Goal: Navigation & Orientation: Find specific page/section

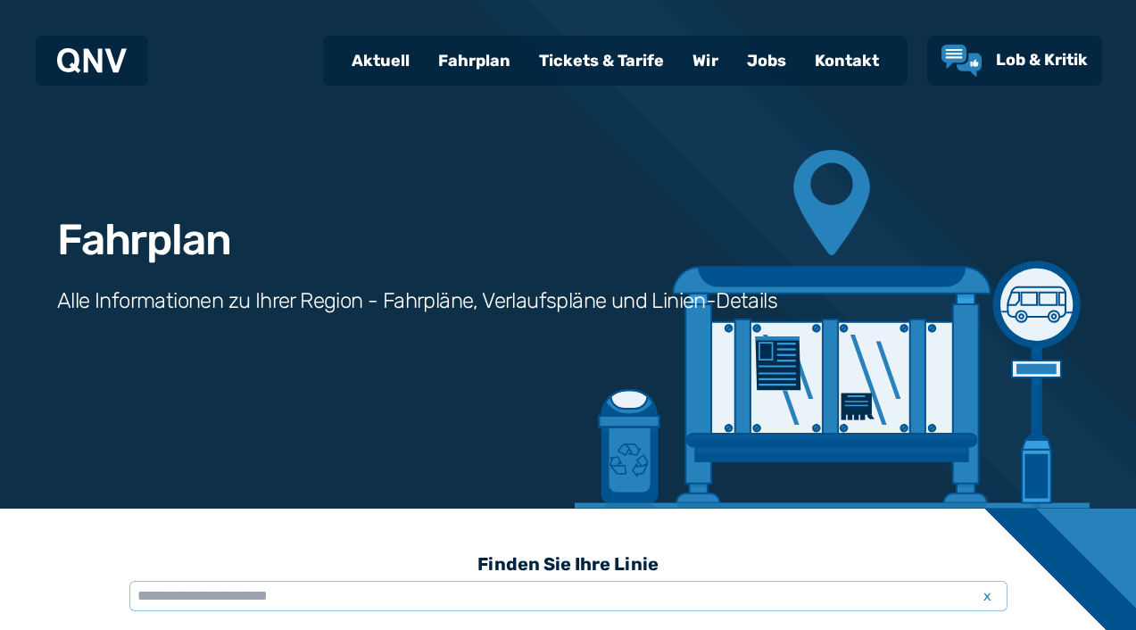
scroll to position [551, 0]
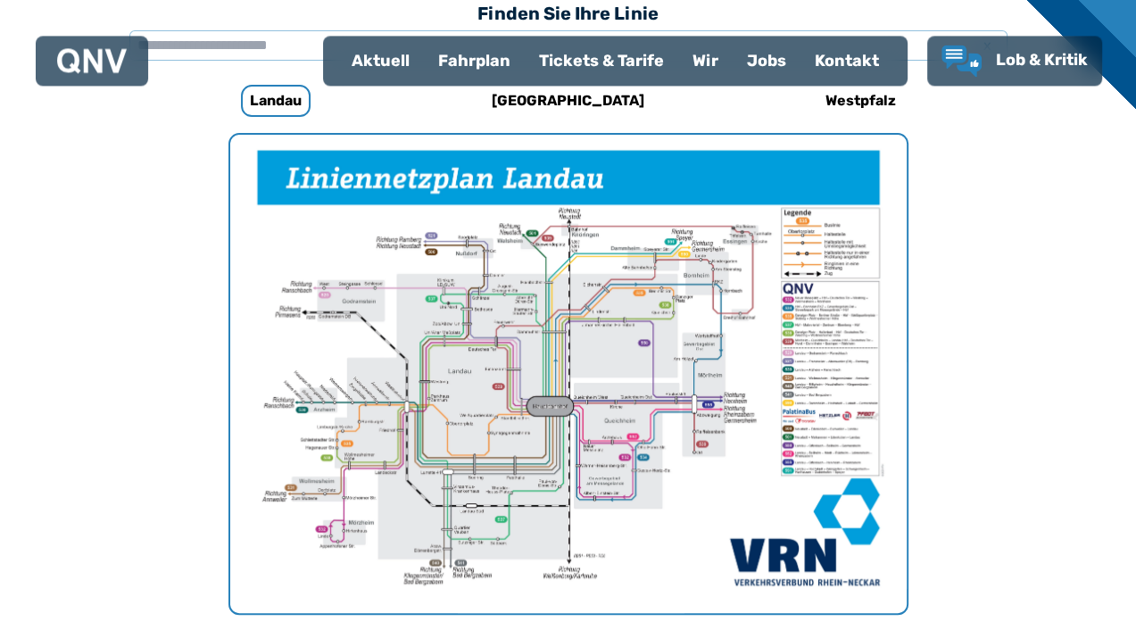
click at [585, 368] on img "1 von 1" at bounding box center [568, 374] width 677 height 478
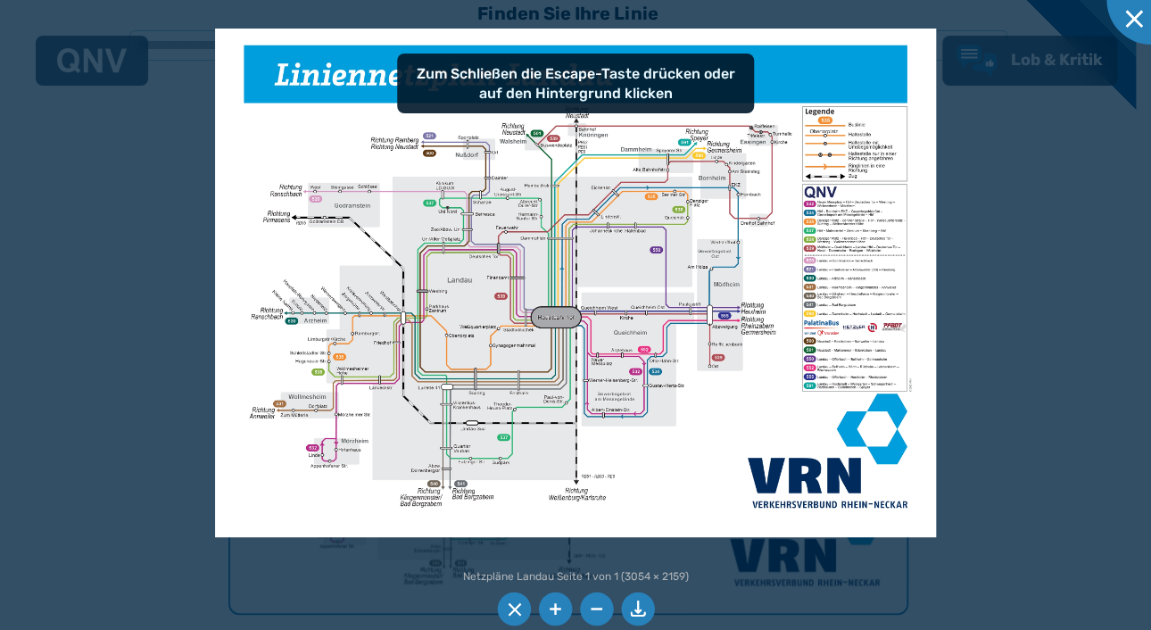
click at [579, 337] on img at bounding box center [575, 284] width 720 height 510
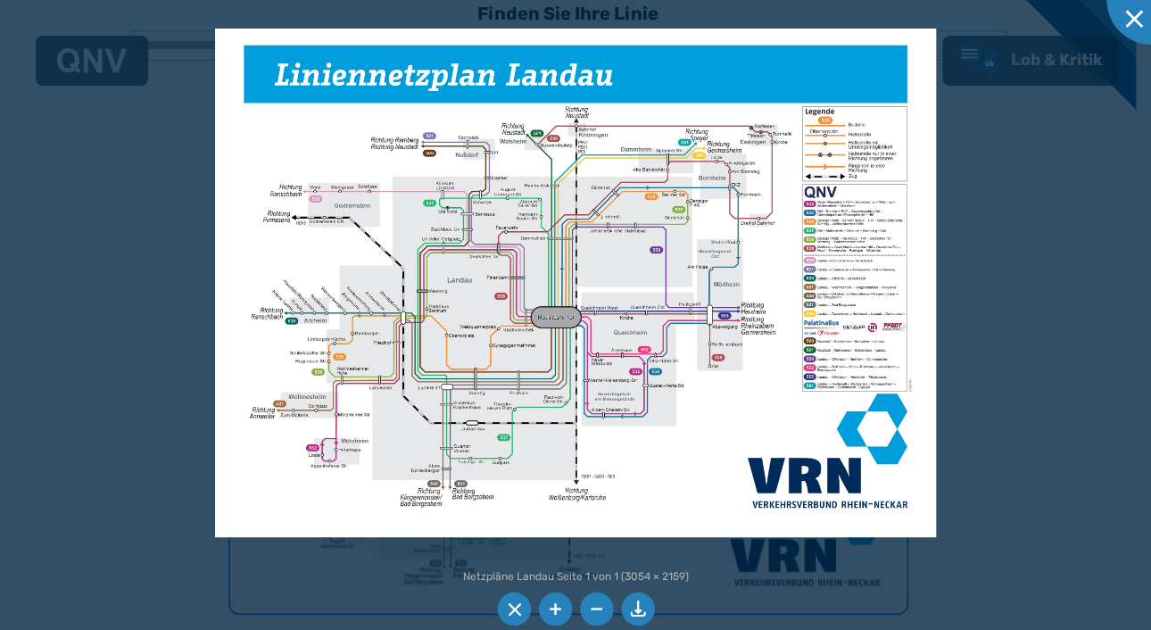
click at [772, 265] on img at bounding box center [575, 284] width 720 height 510
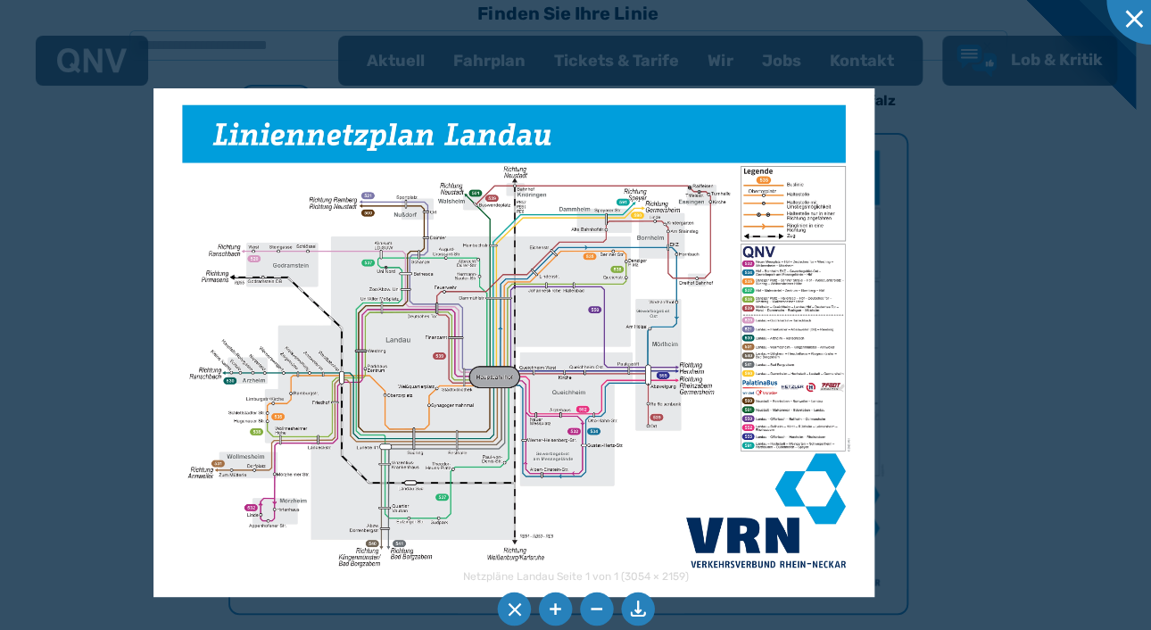
click at [710, 323] on img at bounding box center [514, 343] width 720 height 510
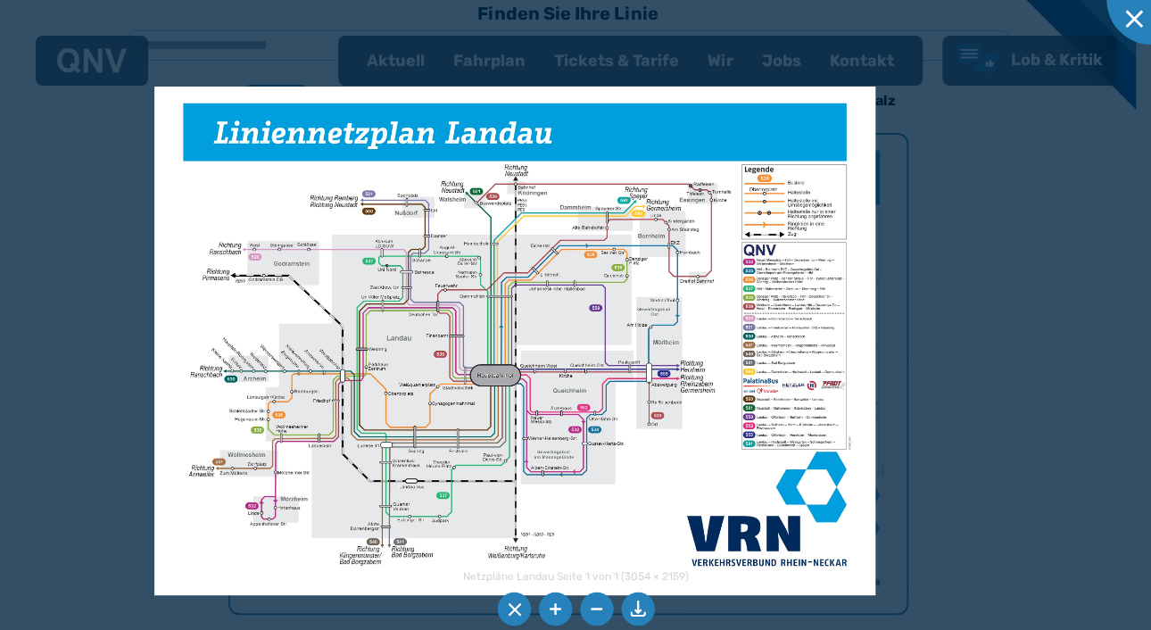
click at [499, 379] on img at bounding box center [514, 342] width 720 height 510
click at [1135, 12] on div at bounding box center [1151, -1] width 89 height 89
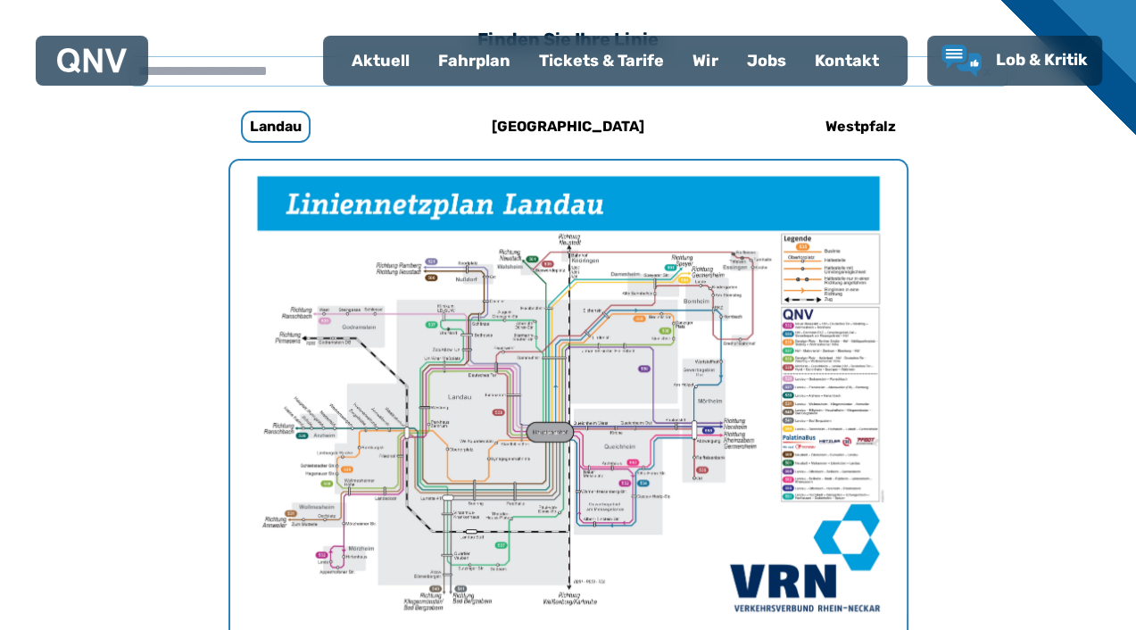
scroll to position [521, 0]
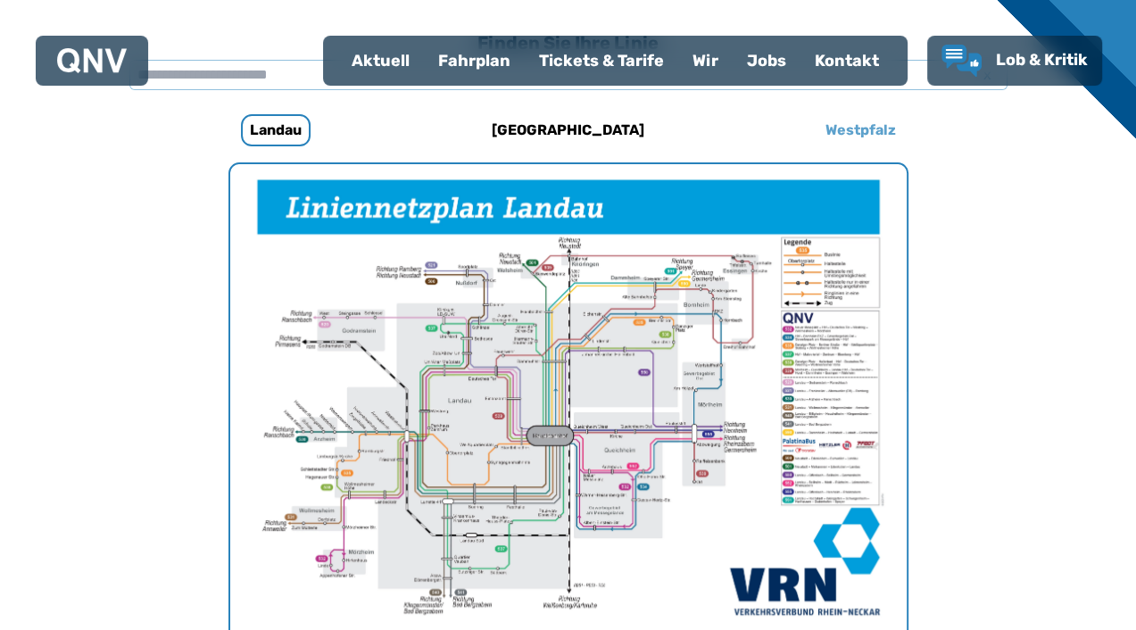
click at [849, 133] on h6 "Westpfalz" at bounding box center [860, 130] width 85 height 29
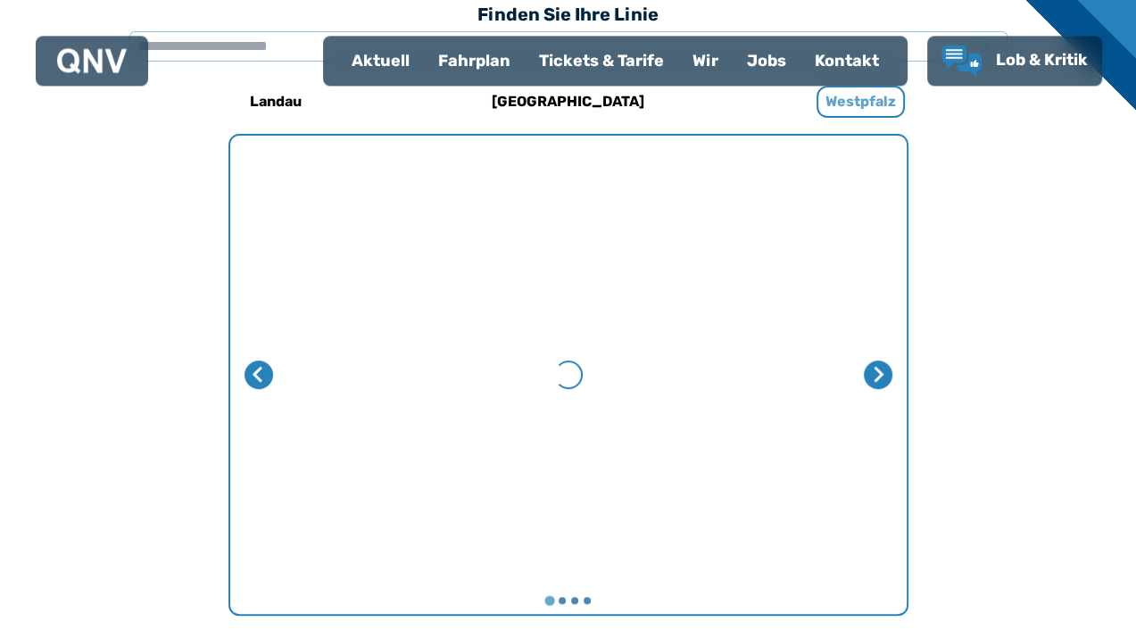
scroll to position [550, 0]
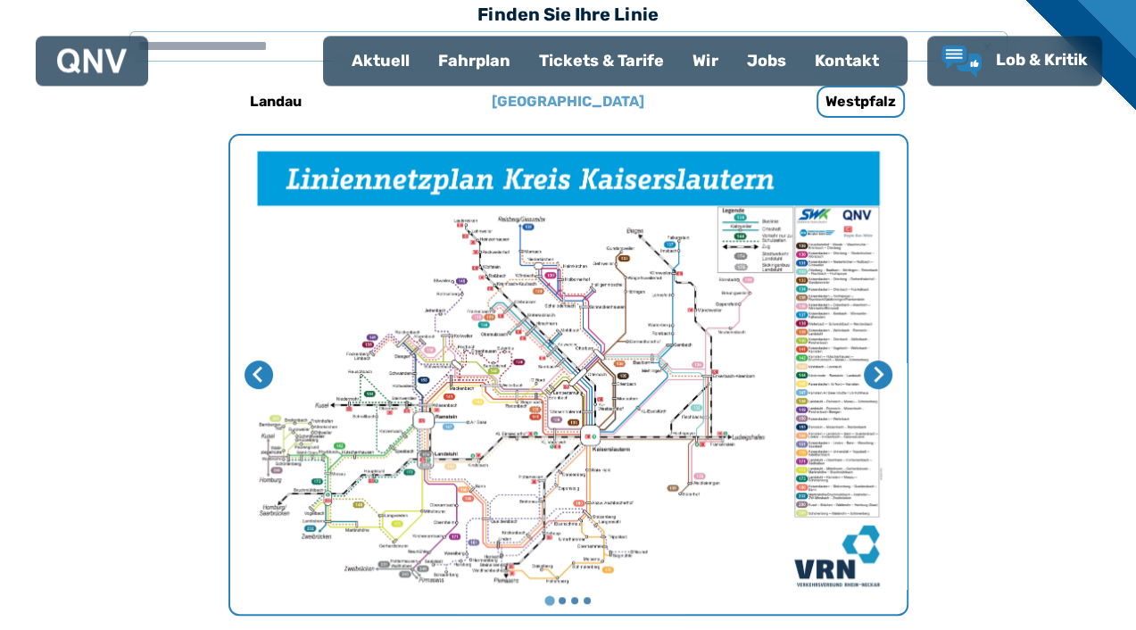
click at [560, 99] on h6 "[GEOGRAPHIC_DATA]" at bounding box center [568, 101] width 167 height 29
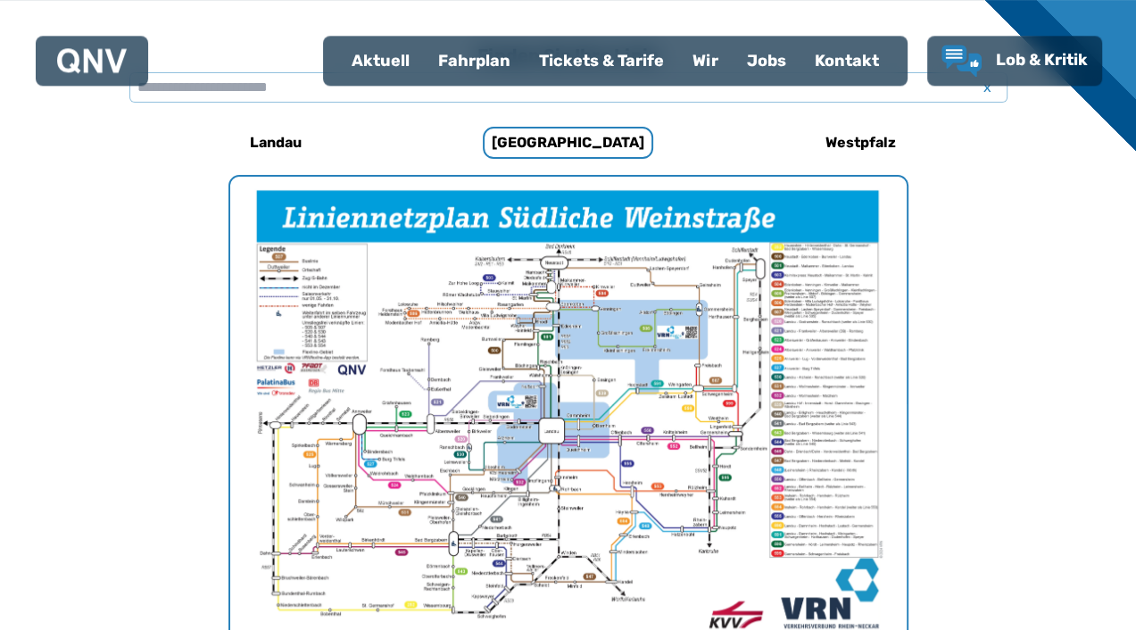
scroll to position [505, 0]
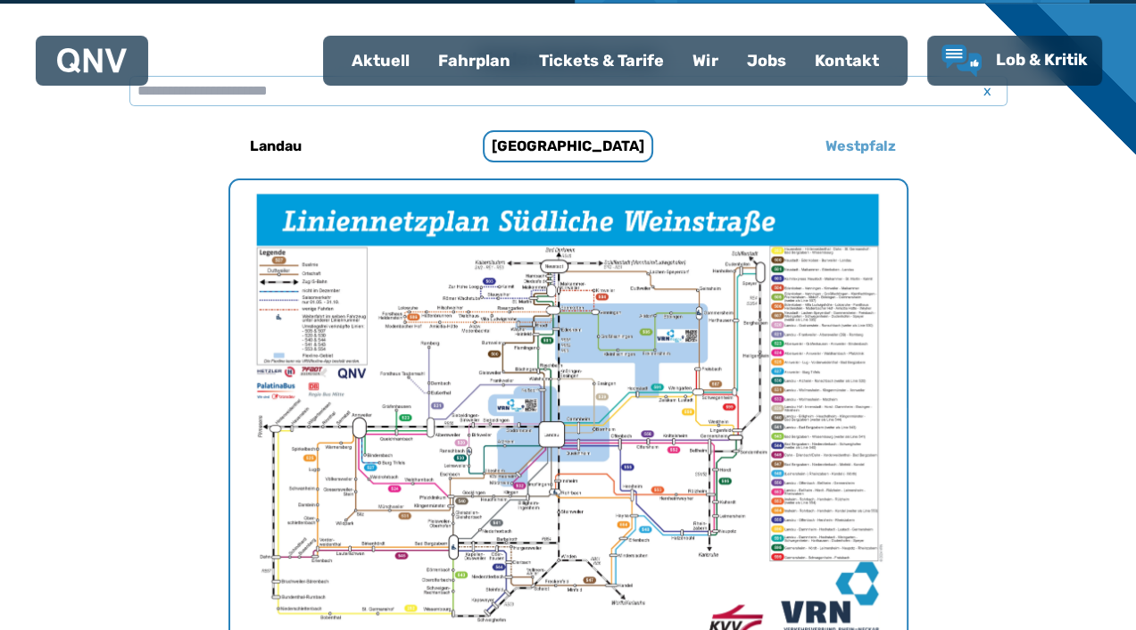
click at [849, 142] on h6 "Westpfalz" at bounding box center [860, 146] width 85 height 29
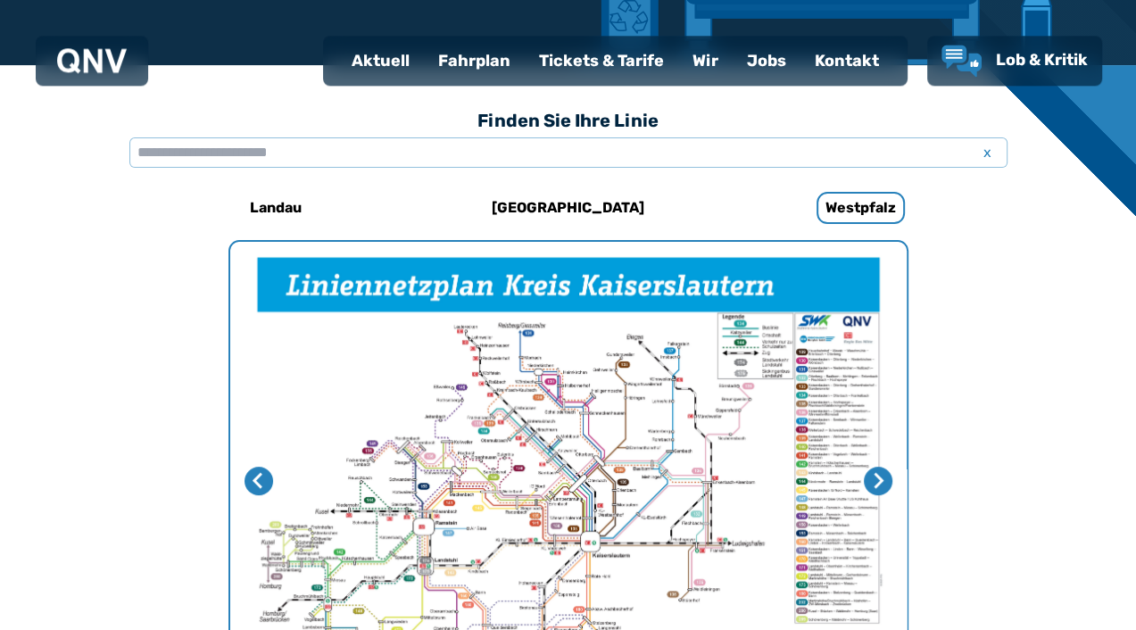
scroll to position [361, 0]
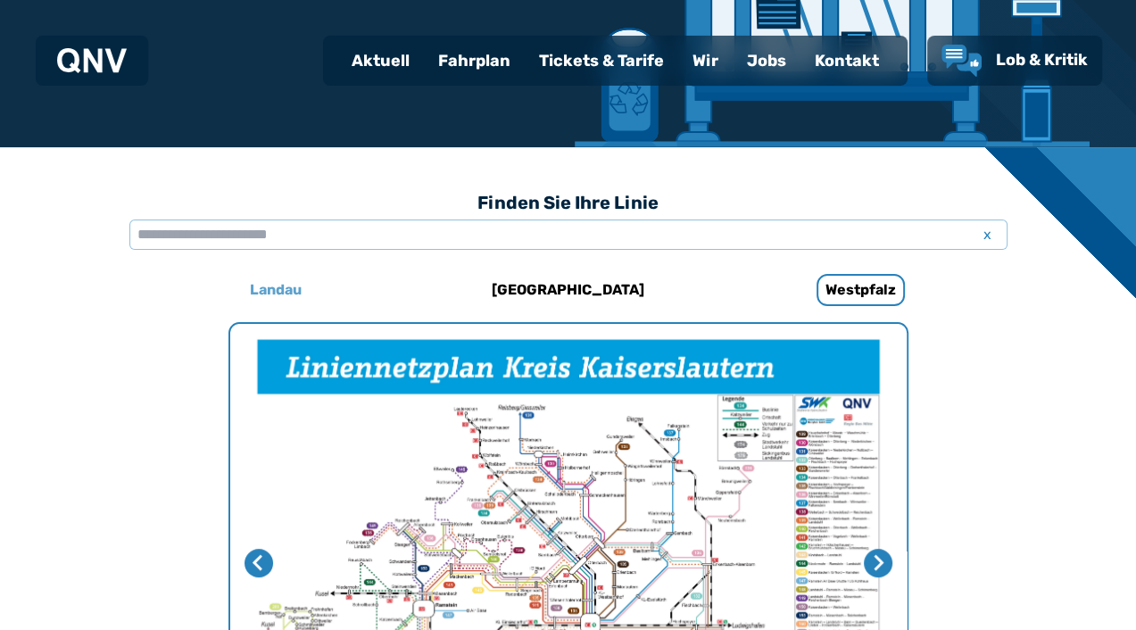
click at [275, 287] on h6 "Landau" at bounding box center [276, 290] width 66 height 29
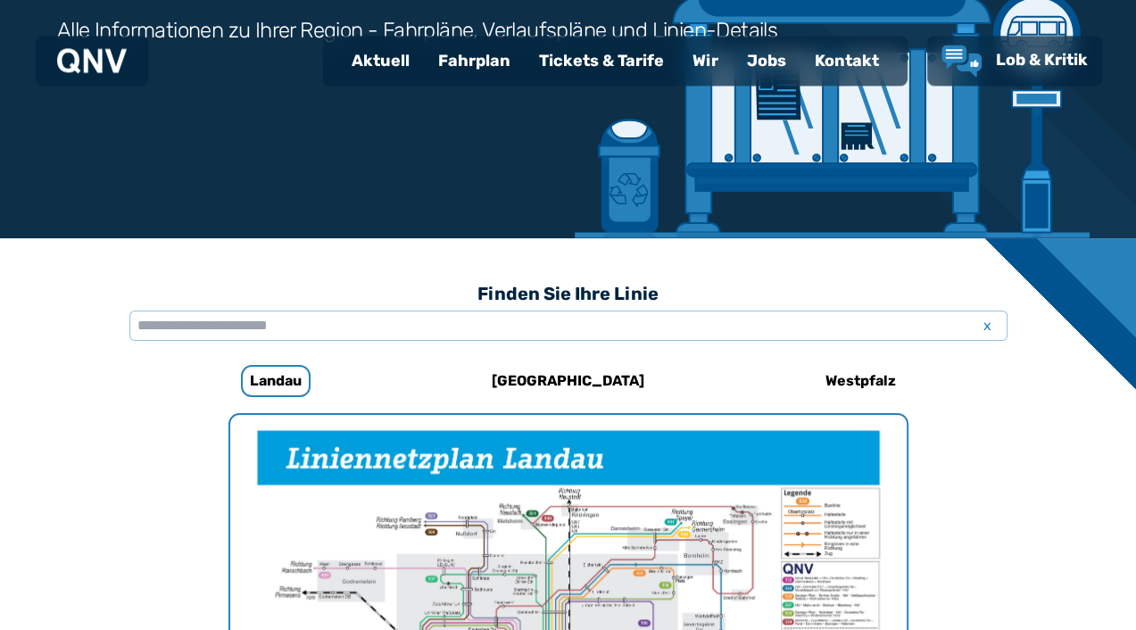
scroll to position [128, 0]
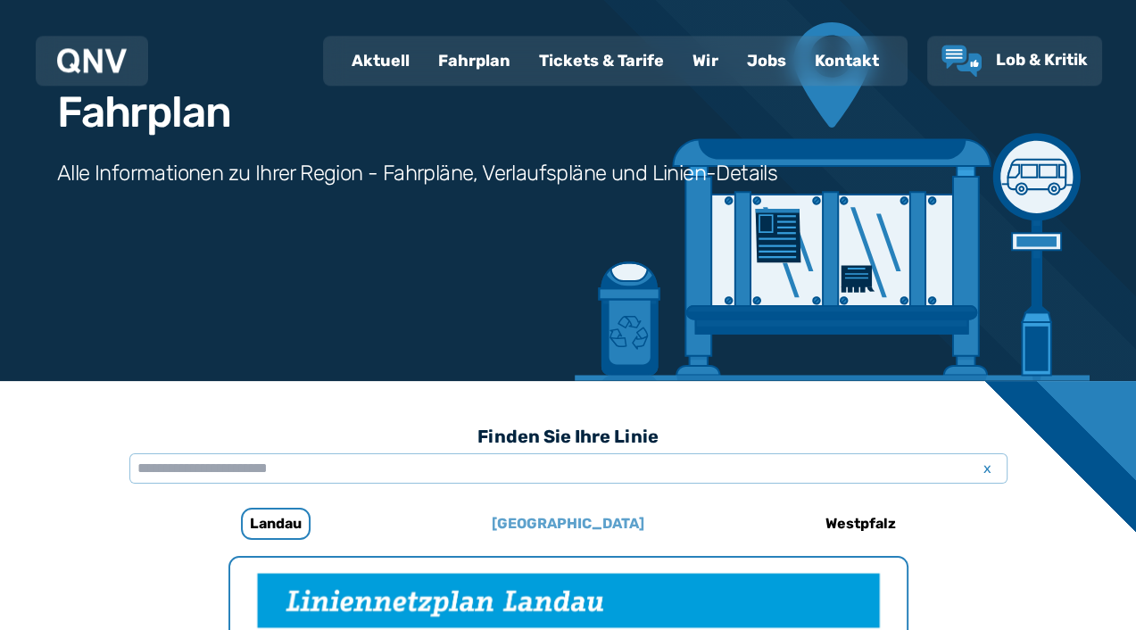
click at [573, 523] on h6 "[GEOGRAPHIC_DATA]" at bounding box center [568, 524] width 167 height 29
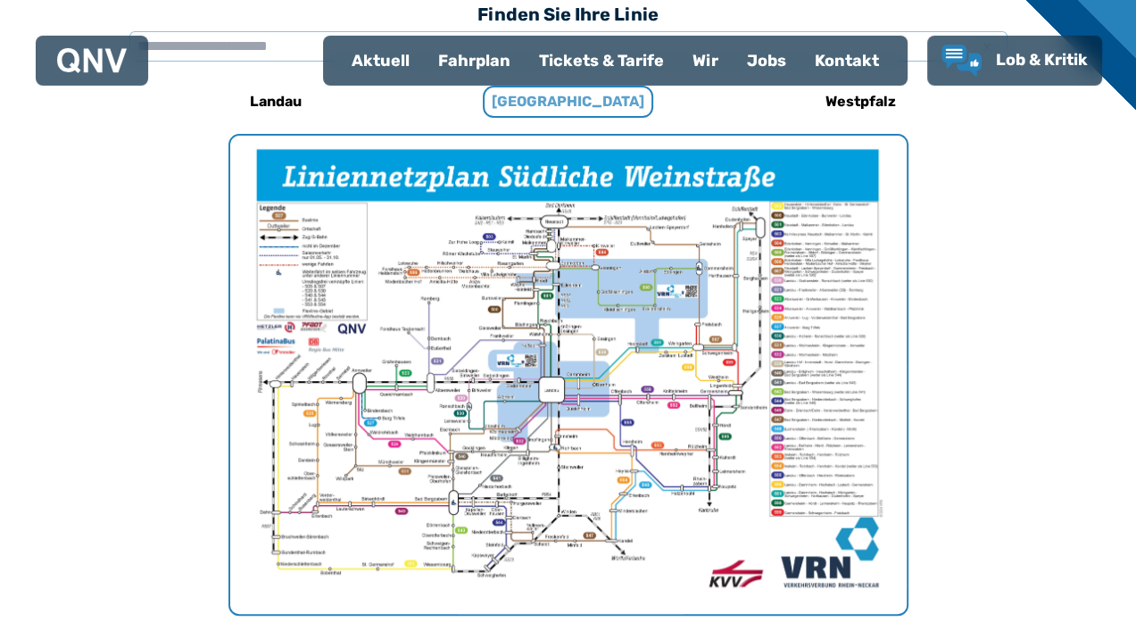
scroll to position [550, 0]
click at [551, 291] on img "1 von 1" at bounding box center [568, 375] width 677 height 478
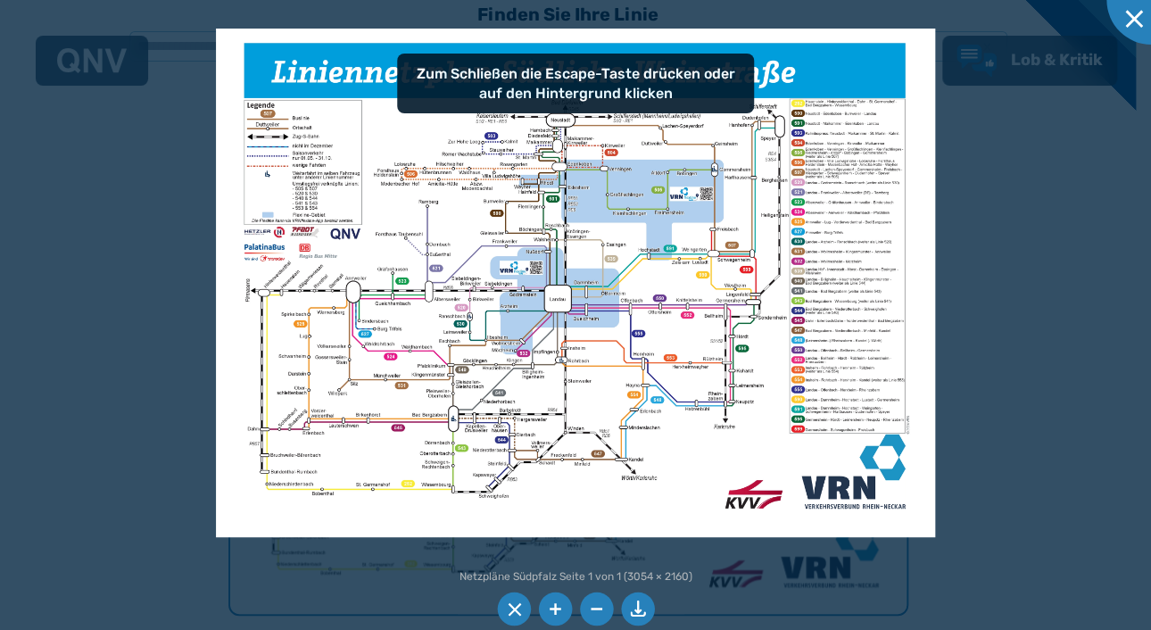
click at [548, 291] on img at bounding box center [576, 284] width 720 height 510
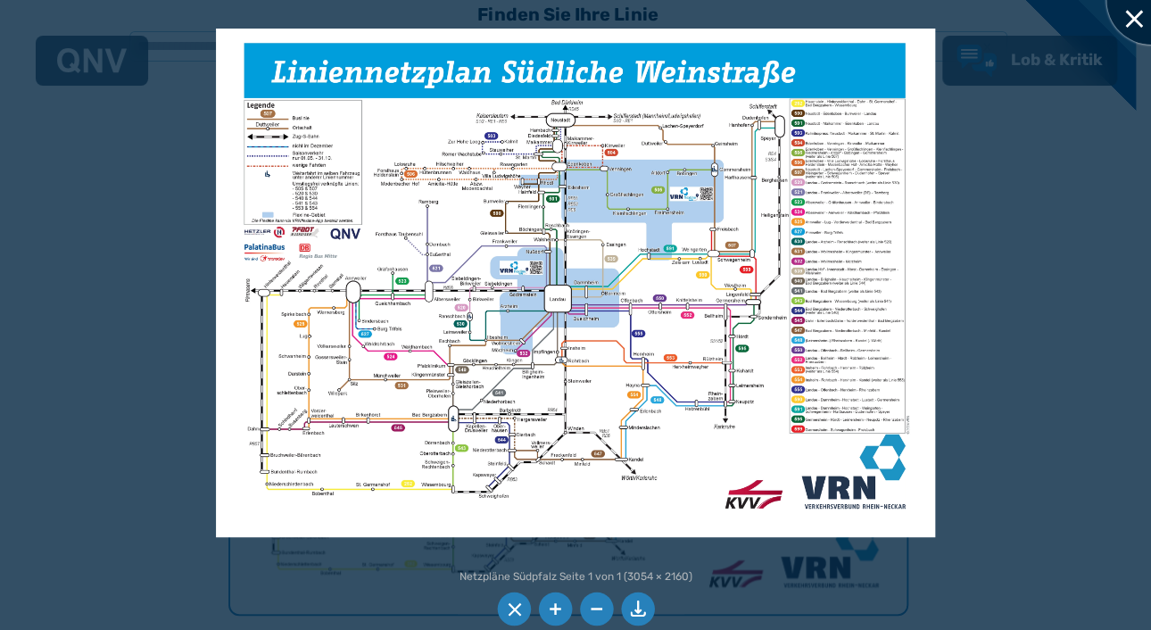
click at [1131, 10] on div at bounding box center [1151, -1] width 89 height 89
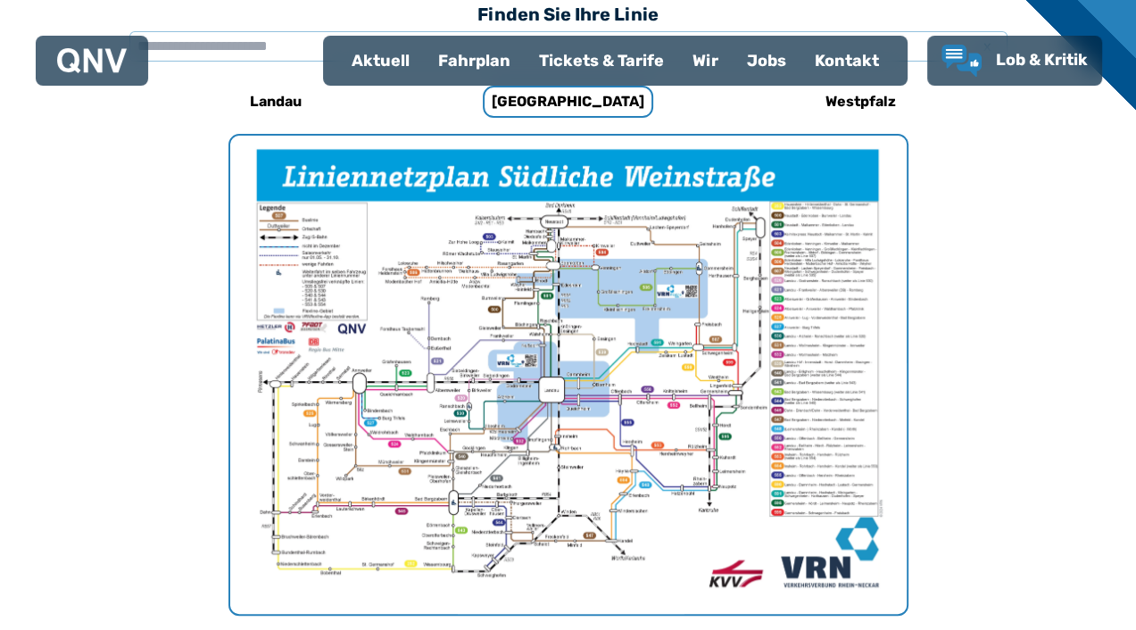
click at [479, 57] on div "Fahrplan" at bounding box center [474, 60] width 101 height 46
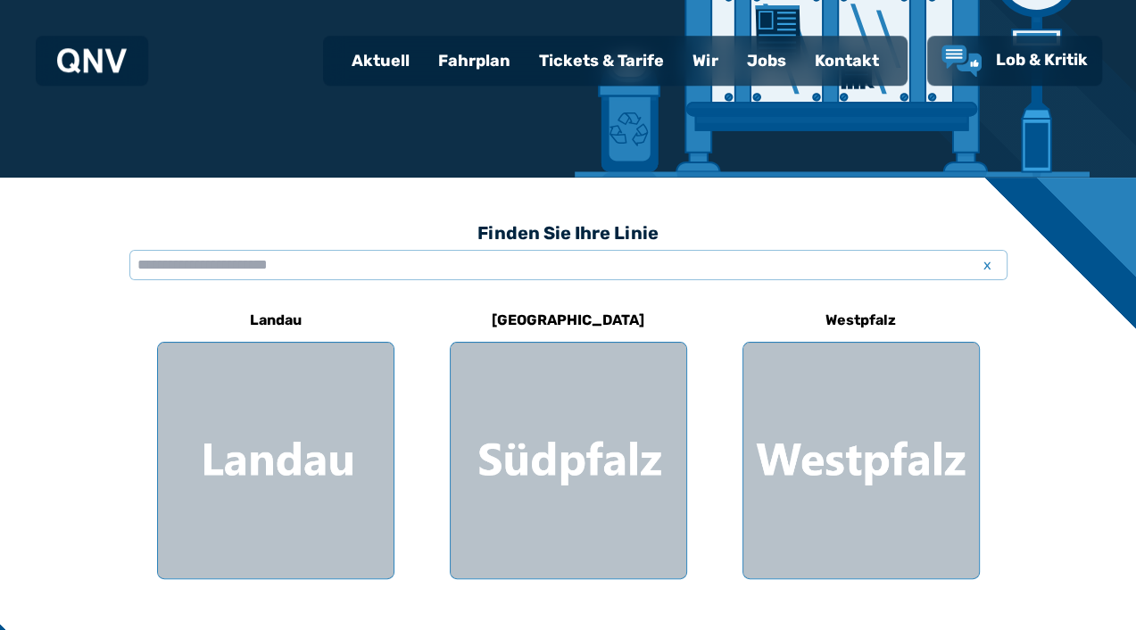
scroll to position [326, 0]
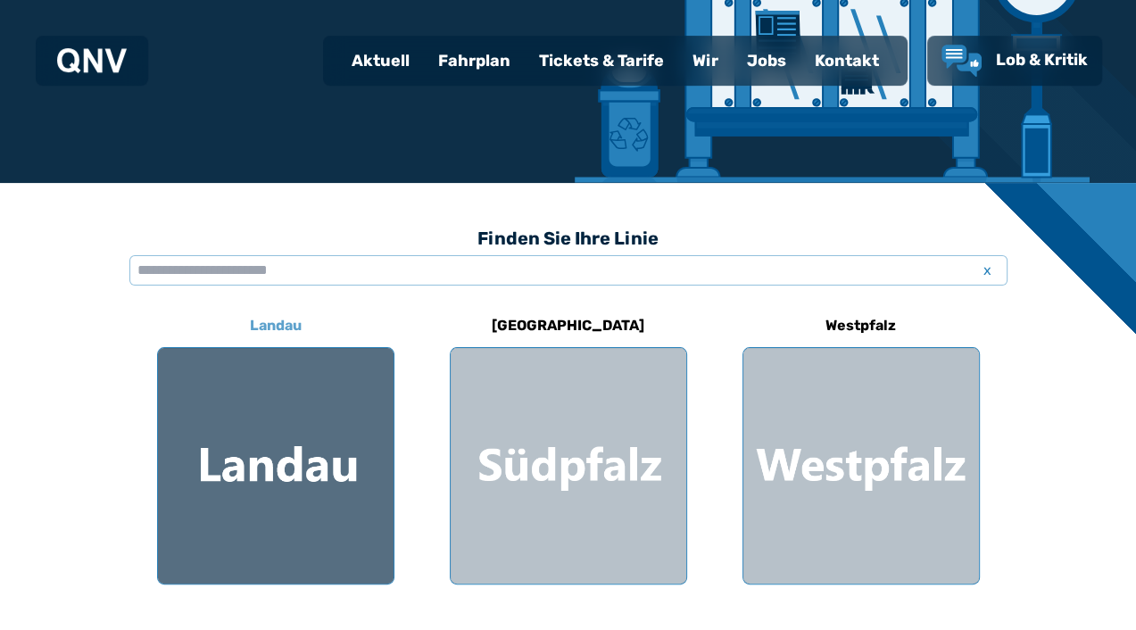
click at [277, 325] on h6 "Landau" at bounding box center [276, 325] width 66 height 29
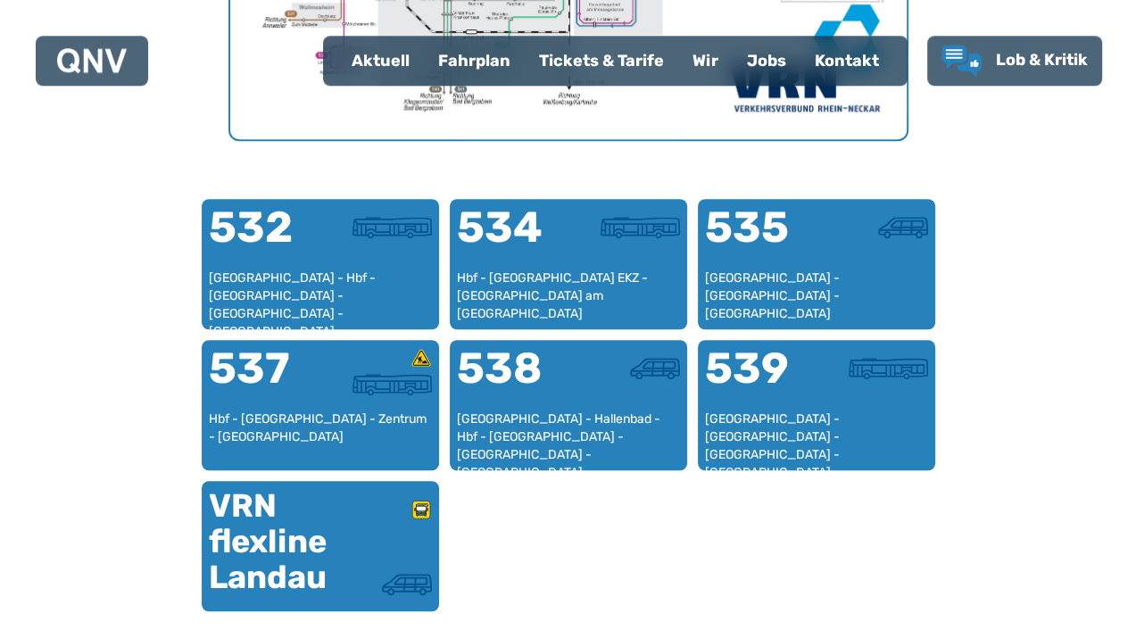
scroll to position [1035, 0]
